Goal: Task Accomplishment & Management: Complete application form

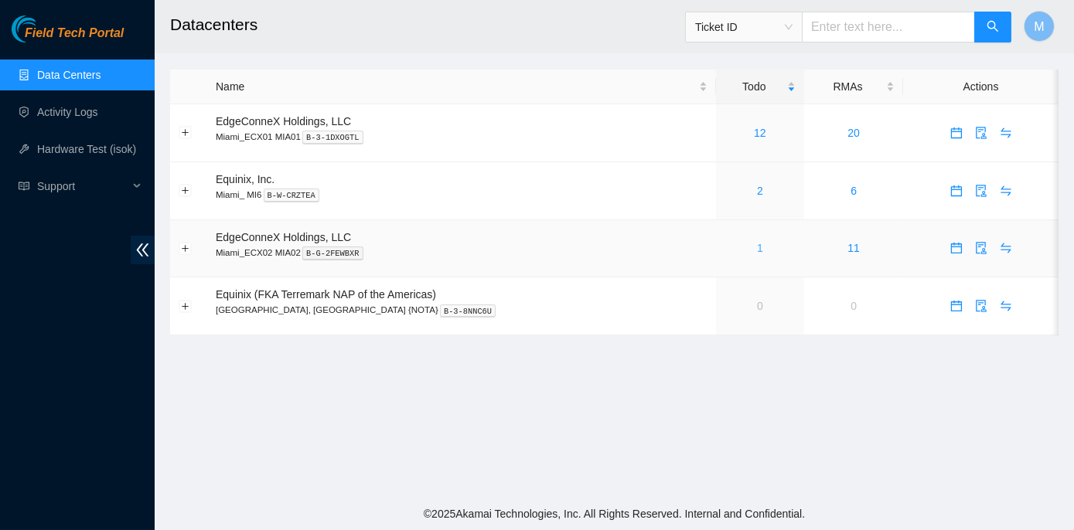
click at [757, 247] on link "1" at bounding box center [760, 248] width 6 height 12
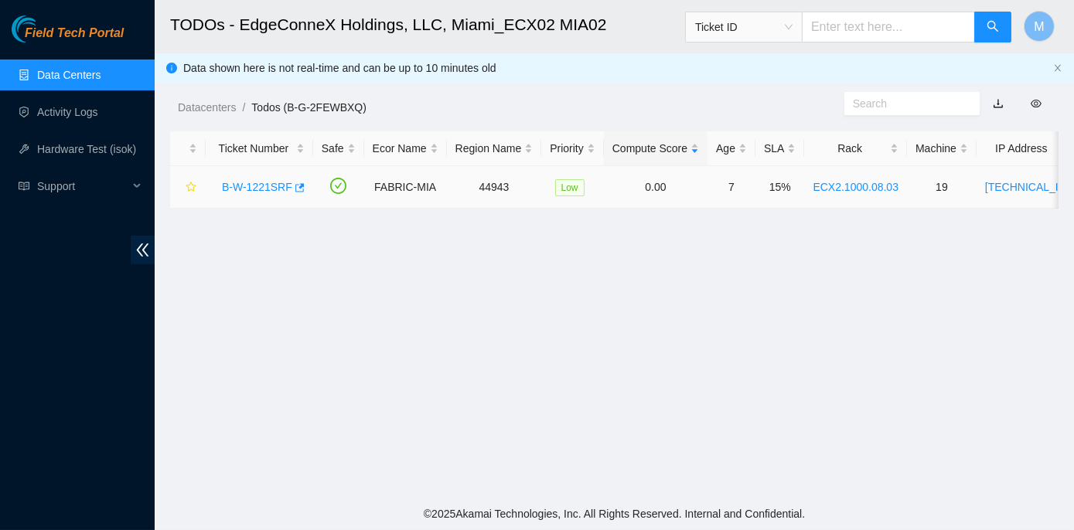
click at [252, 183] on link "B-W-1221SRF" at bounding box center [257, 187] width 70 height 12
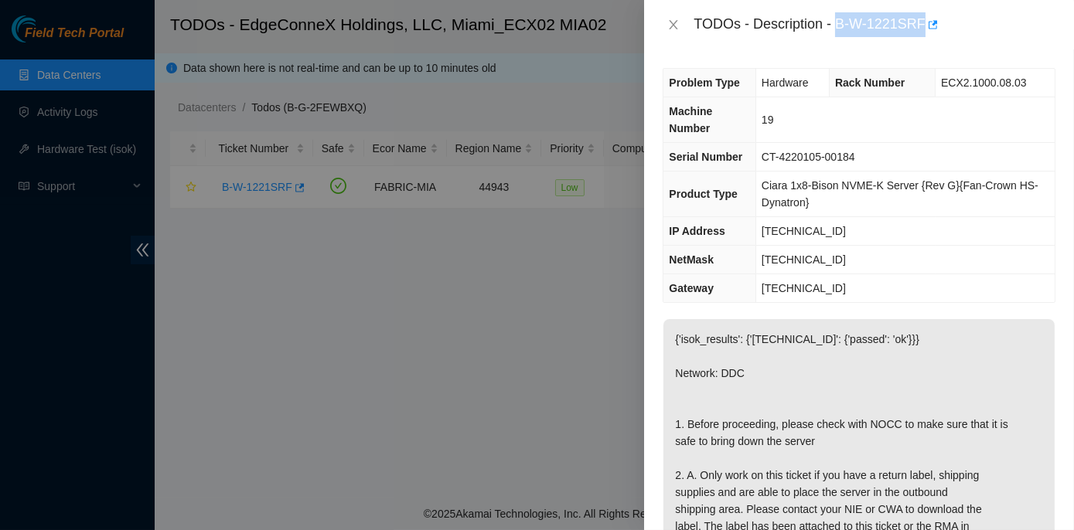
drag, startPoint x: 839, startPoint y: 22, endPoint x: 920, endPoint y: 26, distance: 81.3
click at [920, 26] on div "TODOs - Description - B-W-1221SRF" at bounding box center [874, 24] width 362 height 25
copy div "B-W-1221SRF"
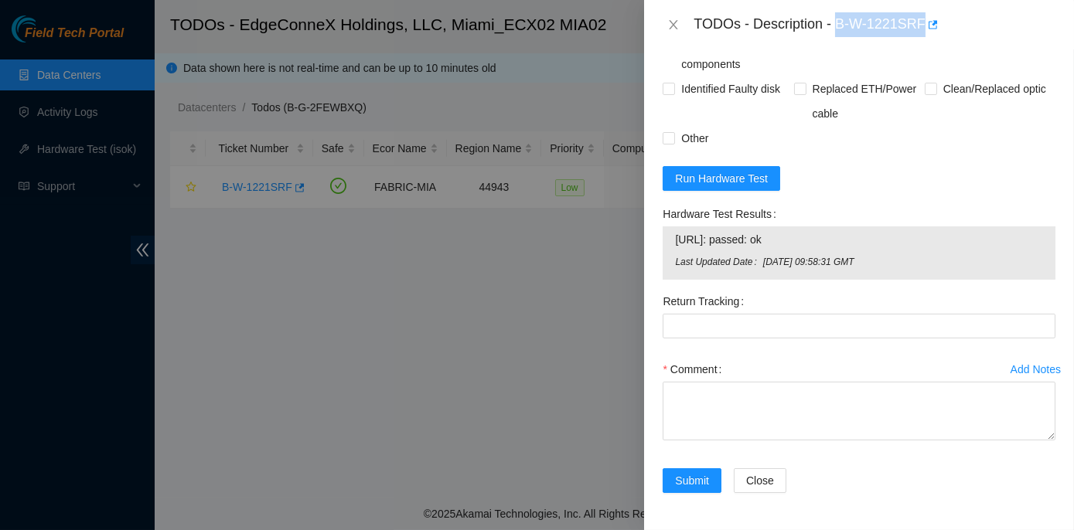
scroll to position [993, 0]
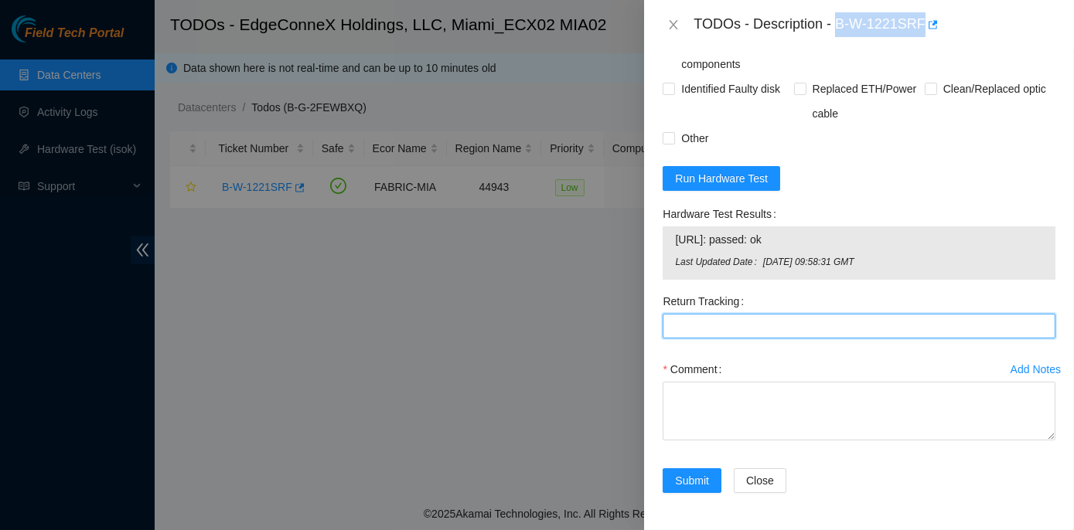
click at [683, 329] on Tracking "Return Tracking" at bounding box center [859, 326] width 393 height 25
type Tracking "425421596450"
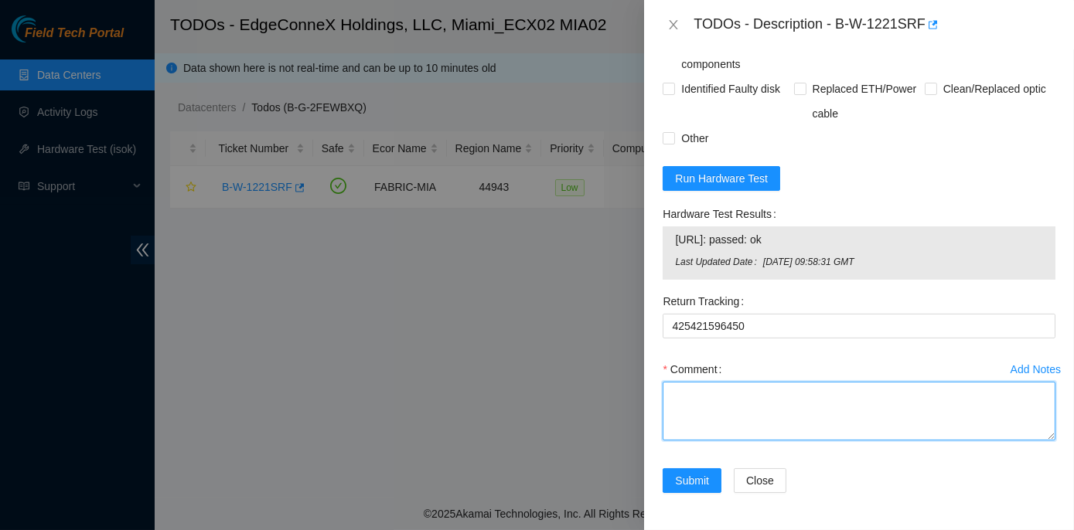
click at [686, 405] on textarea "Comment" at bounding box center [859, 411] width 393 height 59
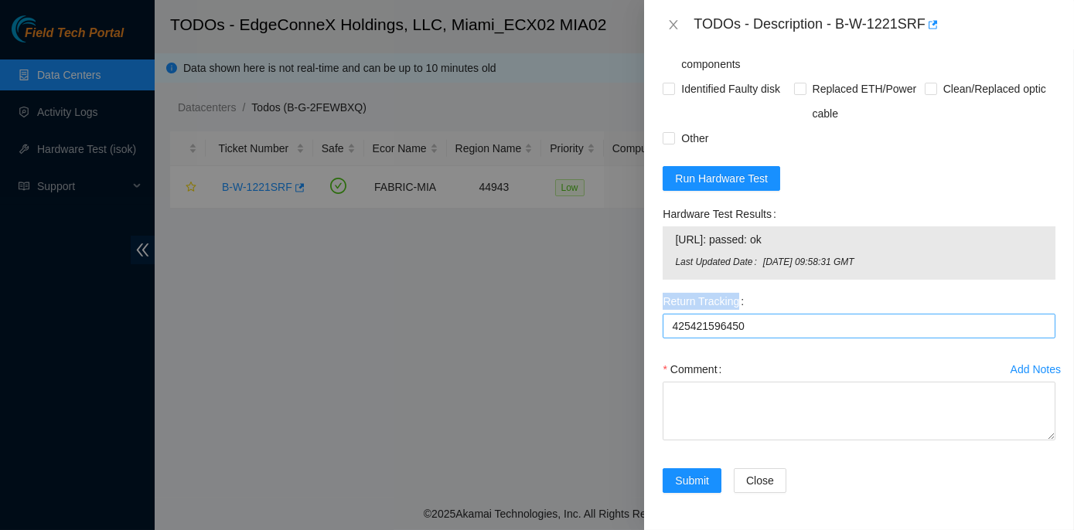
drag, startPoint x: 662, startPoint y: 299, endPoint x: 746, endPoint y: 333, distance: 90.9
click at [746, 333] on div "Return Tracking 425421596450" at bounding box center [858, 323] width 405 height 68
drag, startPoint x: 747, startPoint y: 329, endPoint x: 635, endPoint y: 299, distance: 116.1
click at [635, 299] on div "TODOs - Description - B-W-1221SRF Problem Type Hardware Rack Number ECX2.1000.0…" at bounding box center [537, 265] width 1074 height 530
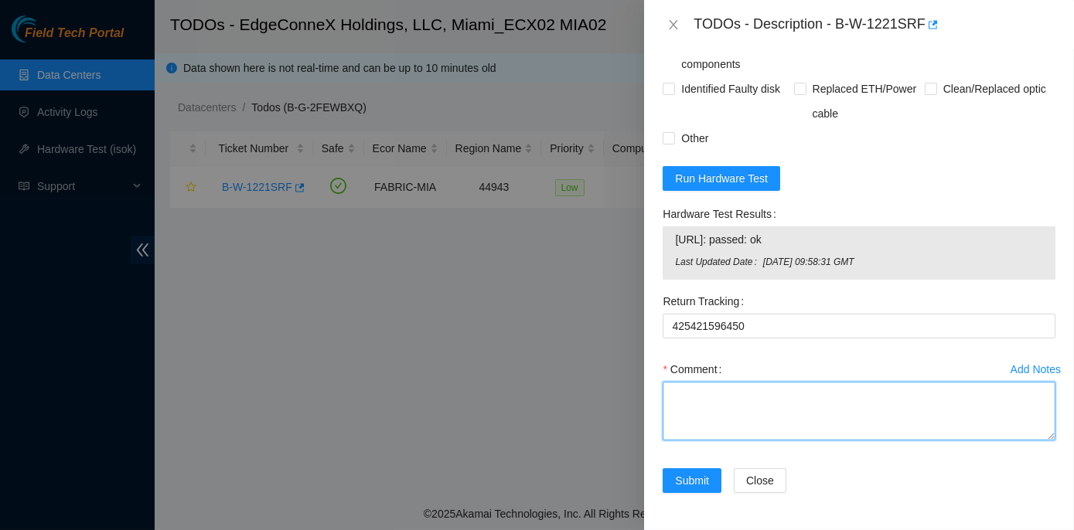
click at [722, 400] on textarea "Comment" at bounding box center [859, 411] width 393 height 59
paste textarea "Unrack the server.If necessary, mark what cable is currently connected to their…"
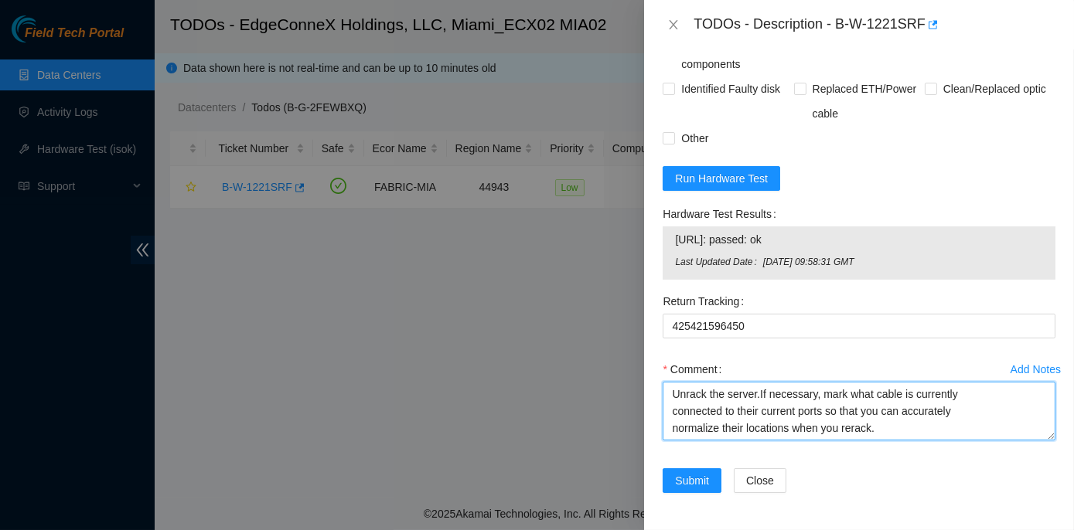
drag, startPoint x: 758, startPoint y: 396, endPoint x: 816, endPoint y: 397, distance: 58.0
click at [816, 397] on textarea "Unrack the server.If necessary, mark what cable is currently connected to their…" at bounding box center [859, 411] width 393 height 59
click at [879, 431] on textarea "Unrack the server. Mark what cable is currently connected to their current port…" at bounding box center [859, 411] width 393 height 59
click at [758, 397] on textarea "Unrack the server. Mark what cable is currently connected to their current port…" at bounding box center [859, 411] width 393 height 59
drag, startPoint x: 865, startPoint y: 414, endPoint x: 878, endPoint y: 413, distance: 13.2
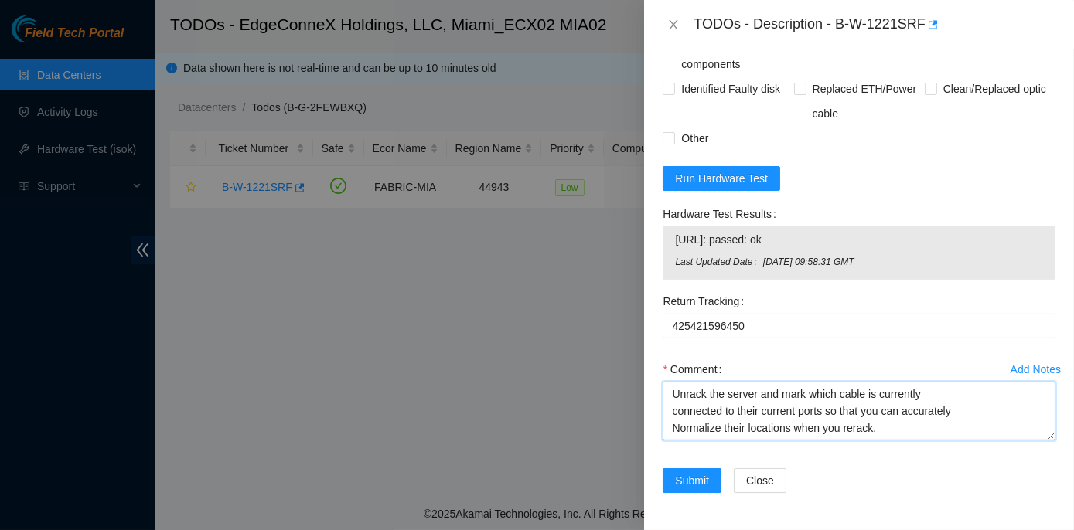
click at [878, 413] on textarea "Unrack the server and mark which cable is currently connected to their current …" at bounding box center [859, 411] width 393 height 59
drag, startPoint x: 823, startPoint y: 429, endPoint x: 837, endPoint y: 431, distance: 14.0
click at [837, 431] on textarea "Unrack the server and mark which cable is currently connected to their current …" at bounding box center [859, 411] width 393 height 59
click at [923, 393] on textarea "Unrack the server and mark which cable is currently connected to their current …" at bounding box center [859, 411] width 393 height 59
click at [883, 414] on textarea "Unrack the server and mark which cable is currently connected to their current …" at bounding box center [859, 411] width 393 height 59
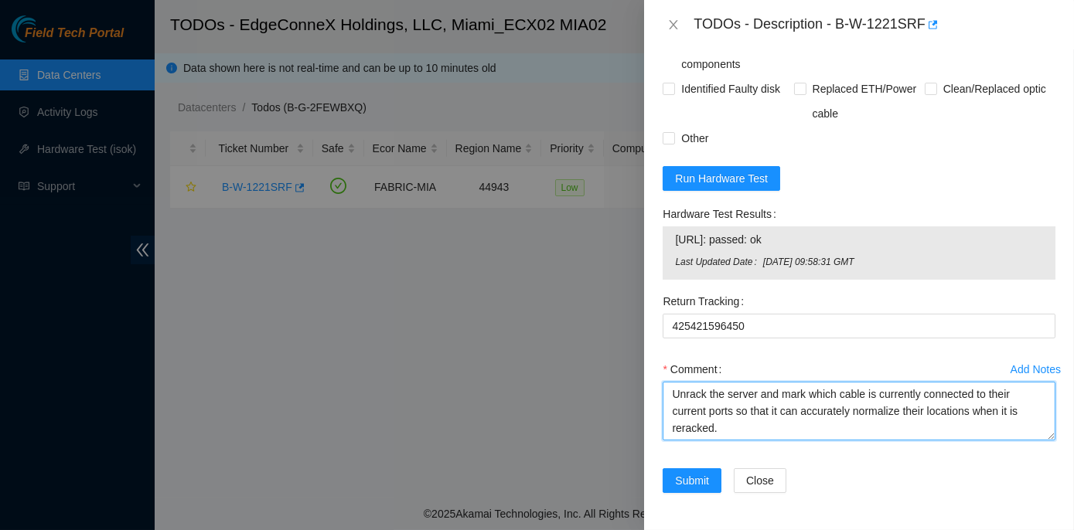
drag, startPoint x: 903, startPoint y: 412, endPoint x: 969, endPoint y: 413, distance: 65.7
click at [969, 413] on textarea "Unrack the server and mark which cable is currently connected to their current …" at bounding box center [859, 411] width 393 height 59
click at [985, 416] on textarea "Unrack the server and mark which cable is currently connected to its current po…" at bounding box center [859, 411] width 393 height 59
drag, startPoint x: 669, startPoint y: 393, endPoint x: 979, endPoint y: 438, distance: 313.2
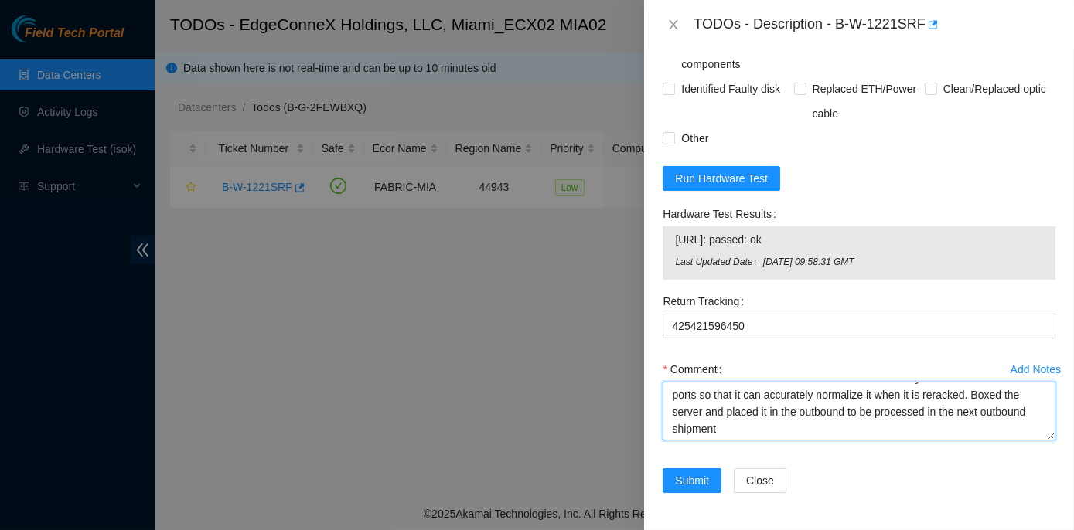
click at [979, 438] on textarea "Unrack the server and mark which cable is currently connected to its current po…" at bounding box center [859, 411] width 393 height 59
click at [799, 427] on textarea "Unrack the server and mark which cable is currently connected to its current po…" at bounding box center [859, 411] width 393 height 59
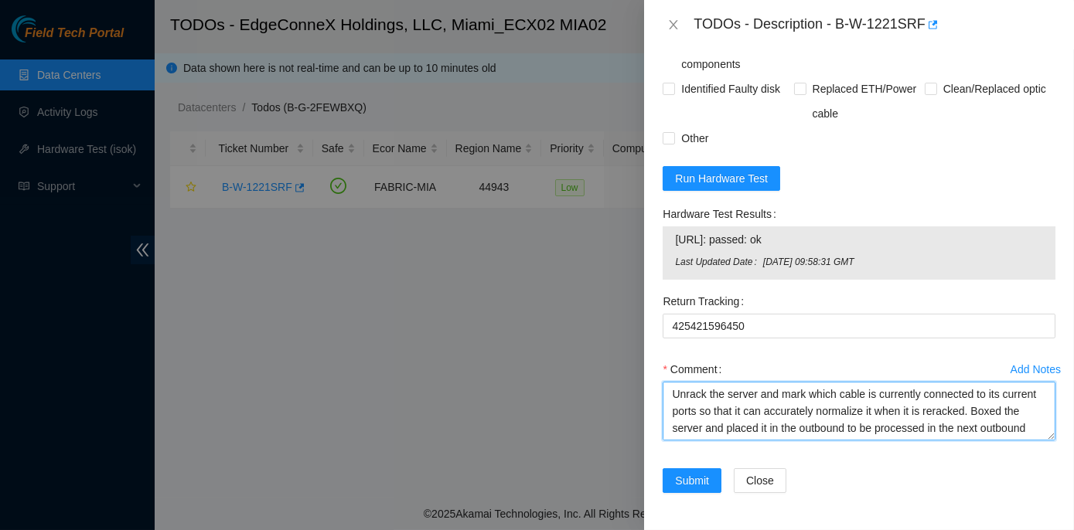
scroll to position [993, 0]
type textarea "Unrack the server and mark which cable is currently connected to its current po…"
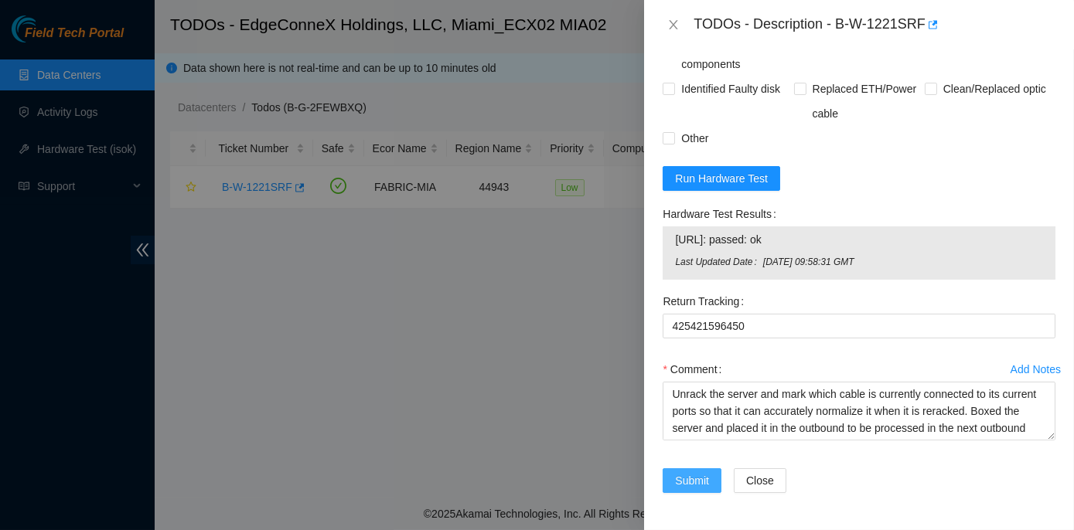
click at [690, 475] on span "Submit" at bounding box center [692, 480] width 34 height 17
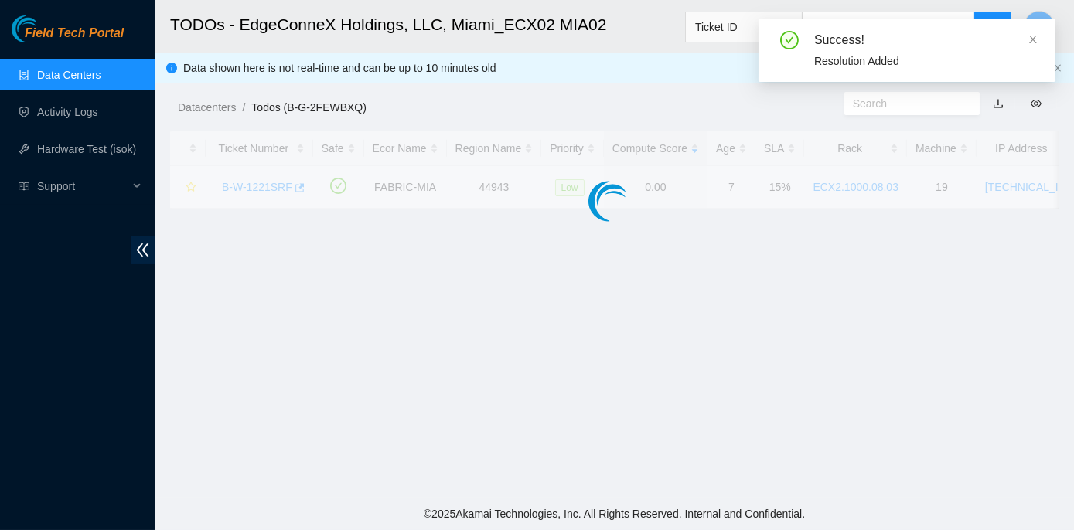
scroll to position [431, 0]
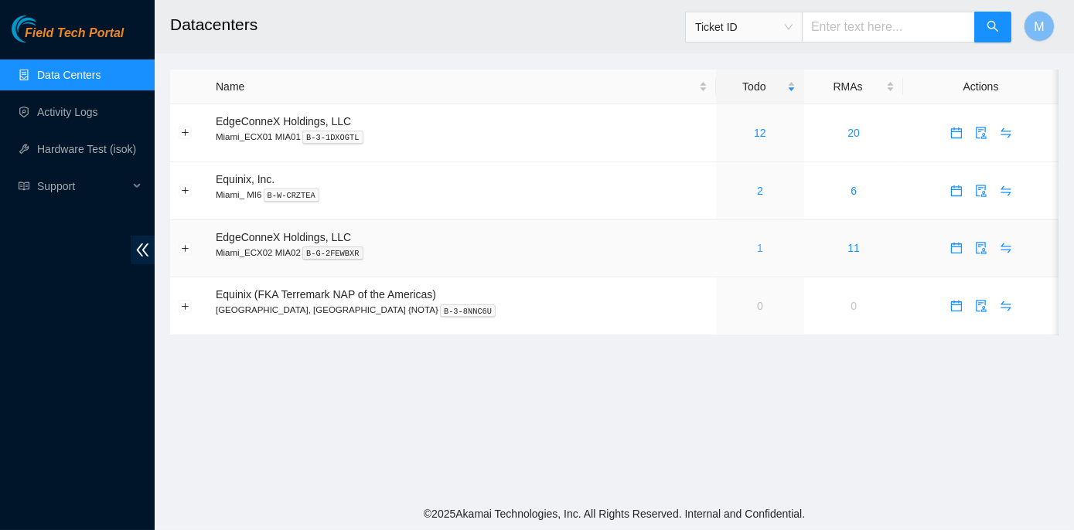
click at [757, 247] on link "1" at bounding box center [760, 248] width 6 height 12
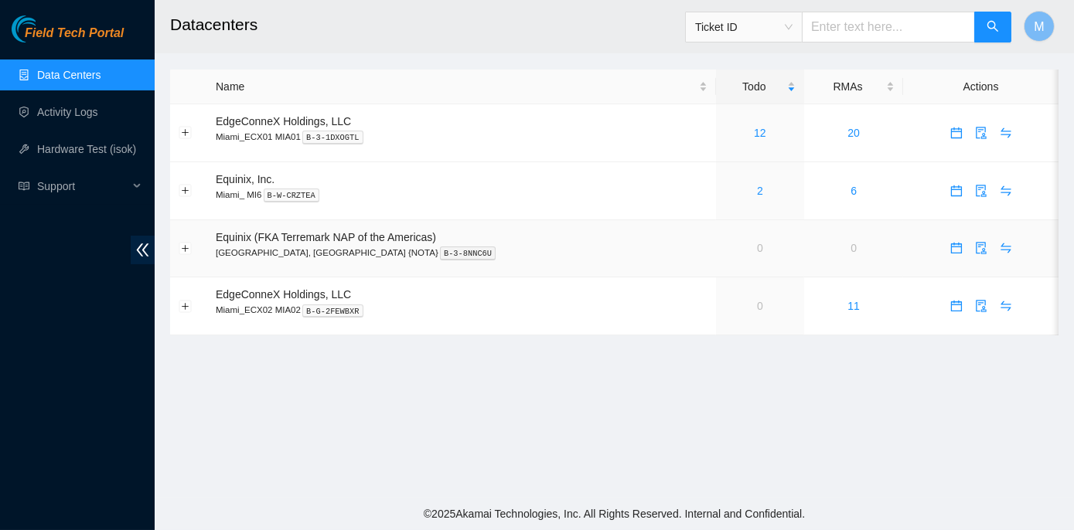
click at [717, 254] on td "0" at bounding box center [760, 249] width 89 height 58
click at [717, 251] on td "0" at bounding box center [760, 249] width 89 height 58
click at [542, 308] on p "Miami_ECX02 MIA02 B-G-2FEWBXR" at bounding box center [462, 310] width 492 height 14
